Goal: Find specific page/section: Find specific page/section

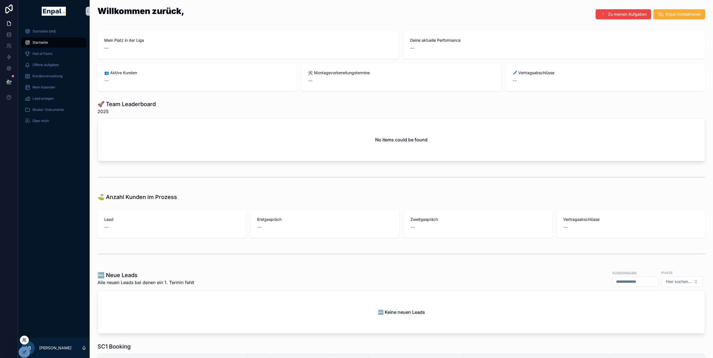
click at [24, 340] on icon at bounding box center [23, 339] width 1 height 1
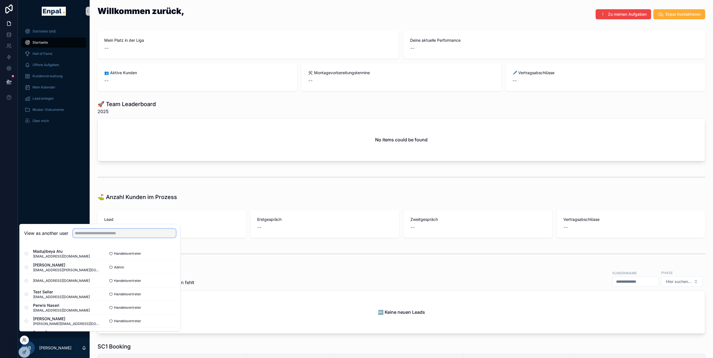
click at [108, 236] on input "text" at bounding box center [124, 233] width 103 height 9
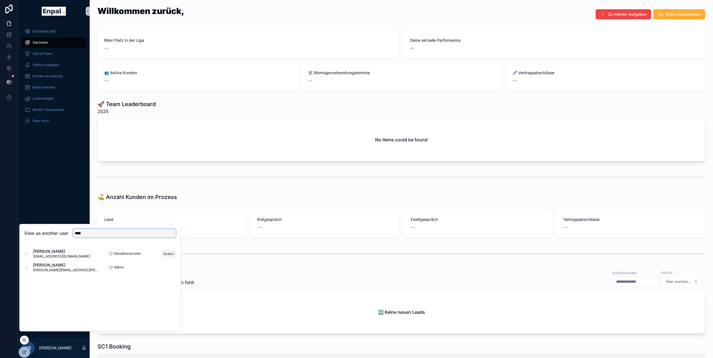
type input "****"
click at [164, 258] on button "Select" at bounding box center [168, 254] width 15 height 8
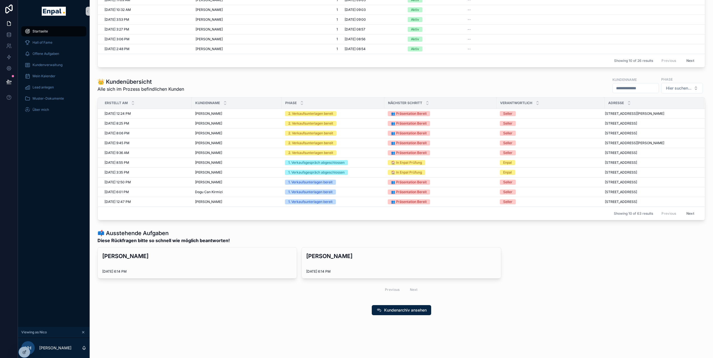
scroll to position [166, 0]
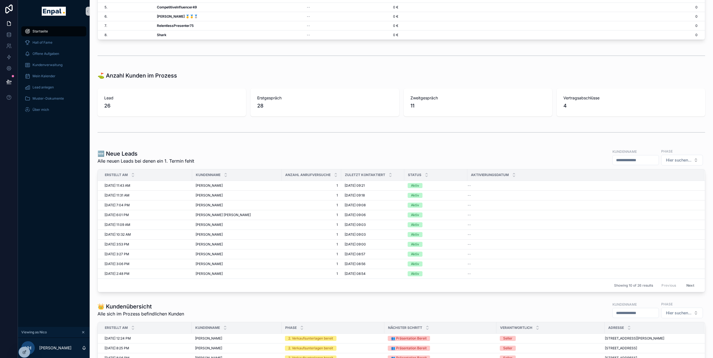
click at [625, 157] on input "scrollable content" at bounding box center [636, 160] width 46 height 8
type input "******"
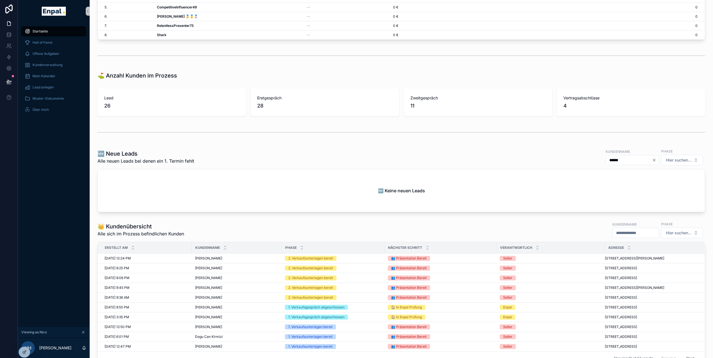
click at [619, 235] on input "scrollable content" at bounding box center [636, 233] width 46 height 8
type input "******"
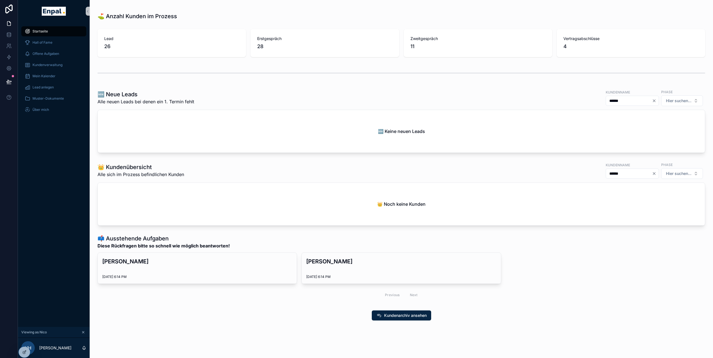
scroll to position [4, 0]
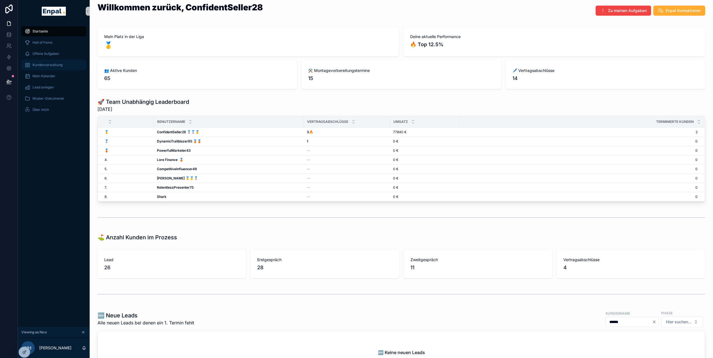
click at [69, 65] on div "Kundenverwaltung" at bounding box center [54, 65] width 58 height 9
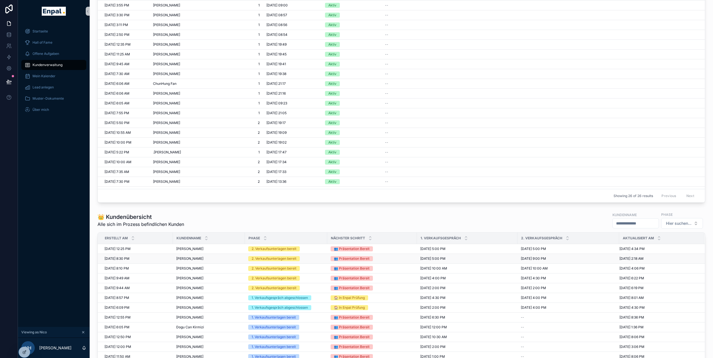
scroll to position [307, 0]
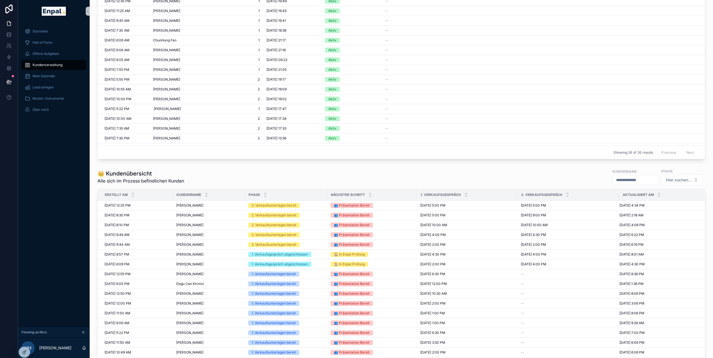
click at [207, 185] on div "👑 Kundenübersicht Alle sich im Prozess befindlichen Kunden Kundenname Phase Hie…" at bounding box center [402, 176] width 608 height 17
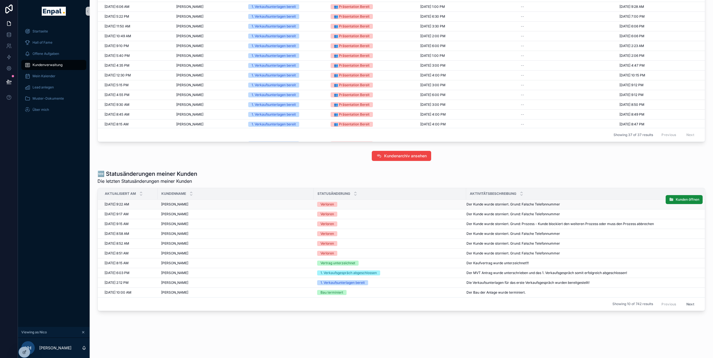
scroll to position [11, 0]
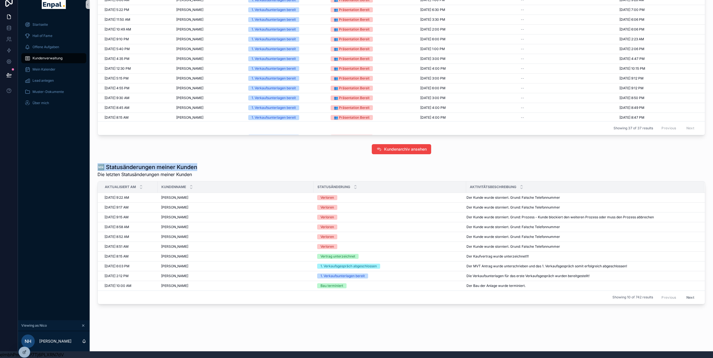
drag, startPoint x: 200, startPoint y: 170, endPoint x: 93, endPoint y: 170, distance: 106.8
click at [684, 252] on span "Kunden öffnen" at bounding box center [688, 252] width 24 height 4
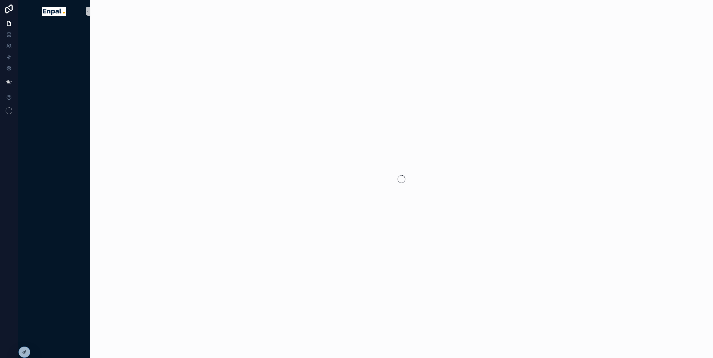
scroll to position [11, 0]
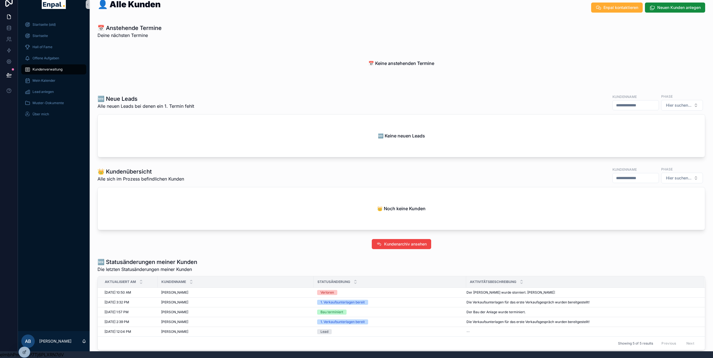
click at [51, 67] on span "Kundenverwaltung" at bounding box center [48, 69] width 30 height 4
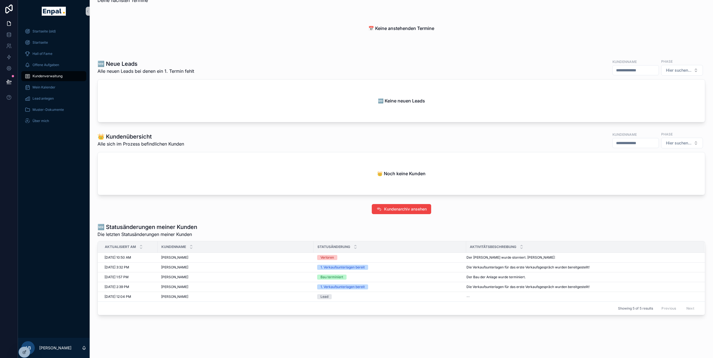
scroll to position [0, 0]
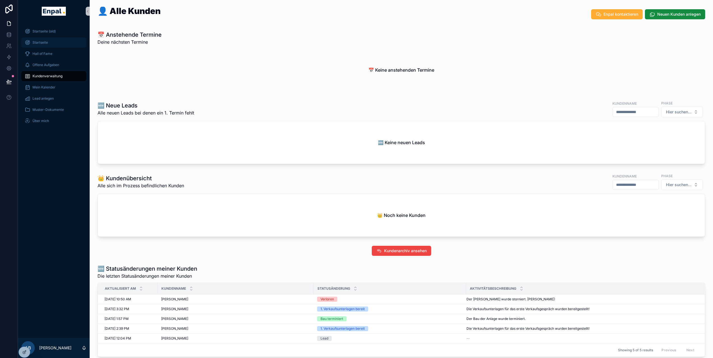
click at [53, 43] on div "Startseite" at bounding box center [54, 42] width 58 height 9
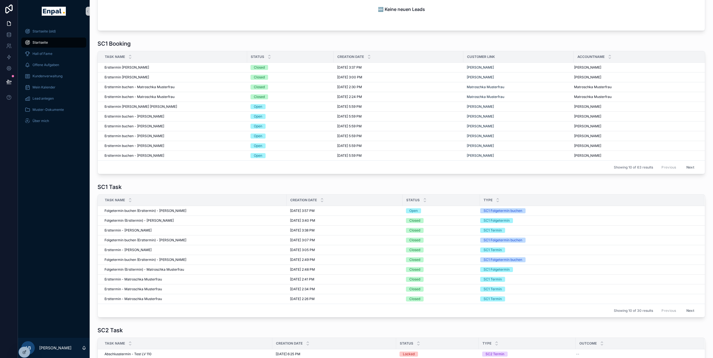
scroll to position [82, 0]
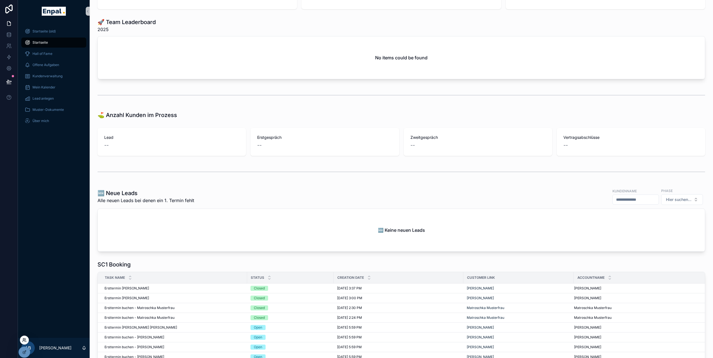
click at [26, 342] on icon at bounding box center [24, 340] width 4 height 4
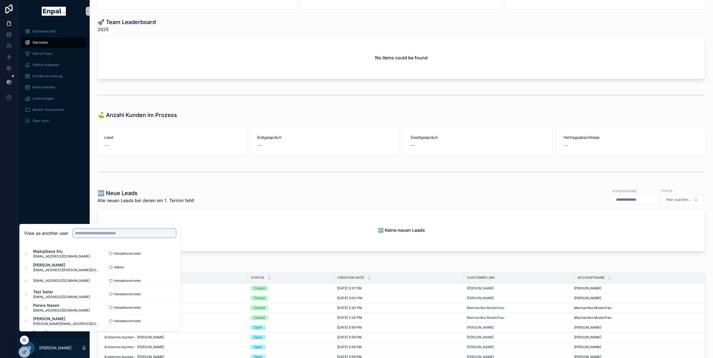
click at [100, 235] on input "text" at bounding box center [124, 233] width 103 height 9
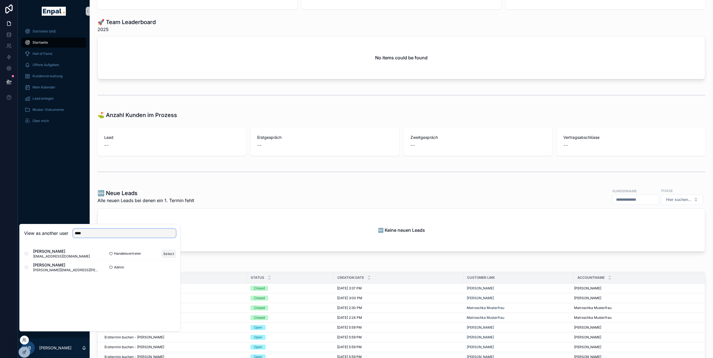
type input "****"
click at [167, 258] on button "Select" at bounding box center [168, 254] width 15 height 8
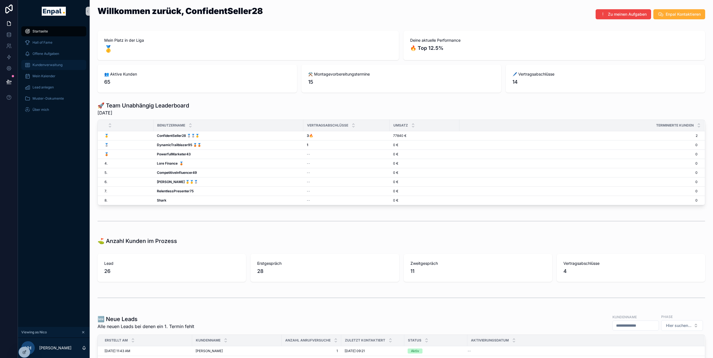
click at [44, 65] on span "Kundenverwaltung" at bounding box center [48, 65] width 30 height 4
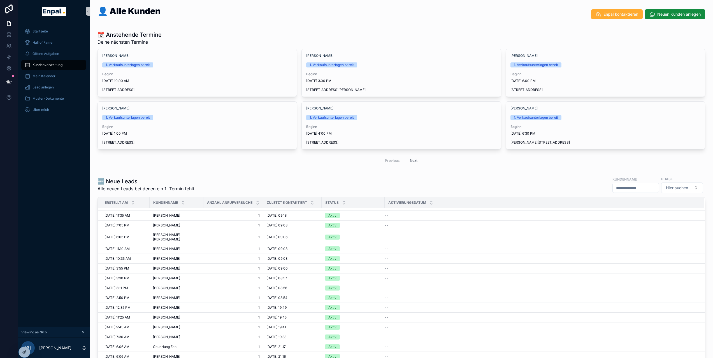
scroll to position [298, 0]
